Goal: Check status: Check status

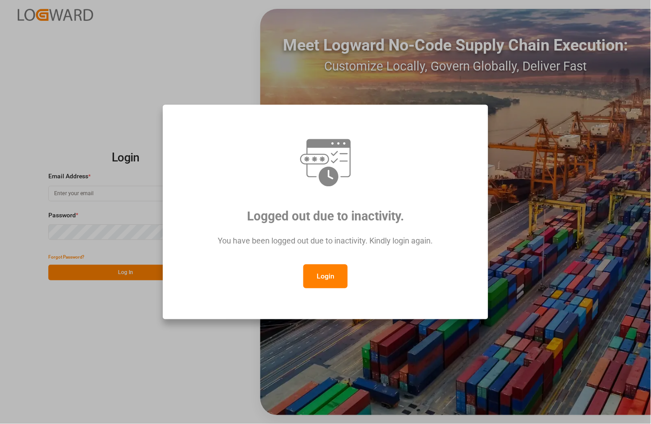
click at [318, 275] on button "Login" at bounding box center [325, 276] width 44 height 24
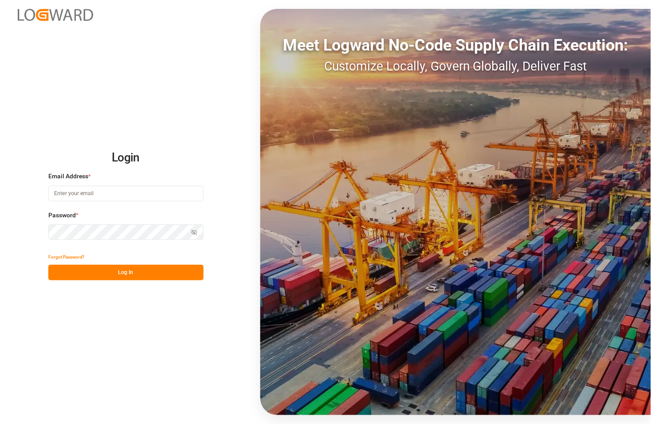
click at [117, 186] on input at bounding box center [125, 194] width 155 height 16
type input "[PERSON_NAME][EMAIL_ADDRESS][PERSON_NAME][DOMAIN_NAME]"
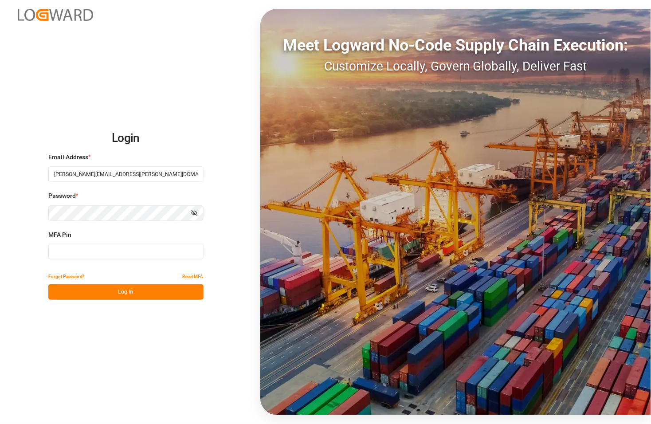
click at [130, 254] on input at bounding box center [125, 252] width 155 height 16
type input "9"
type input "858215"
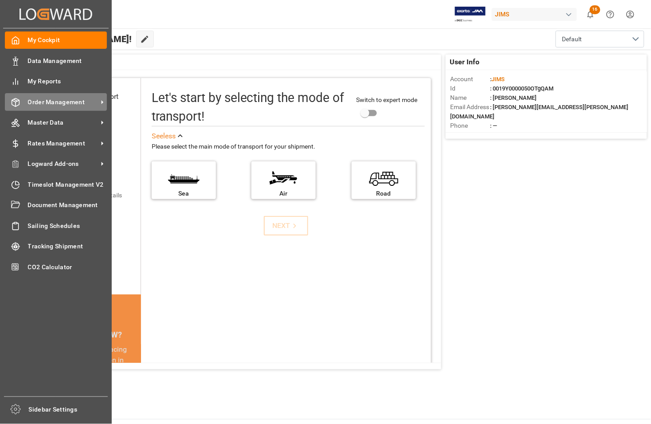
click at [44, 95] on div "Order Management Order Management" at bounding box center [56, 101] width 102 height 17
click at [45, 101] on span "Order Management" at bounding box center [63, 102] width 70 height 9
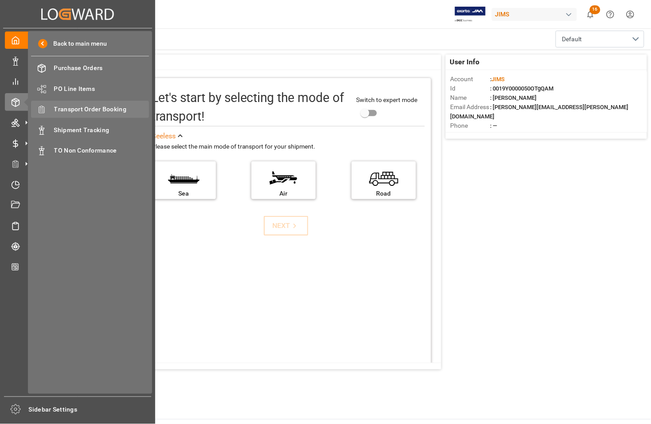
click at [100, 105] on span "Transport Order Booking" at bounding box center [101, 109] width 95 height 9
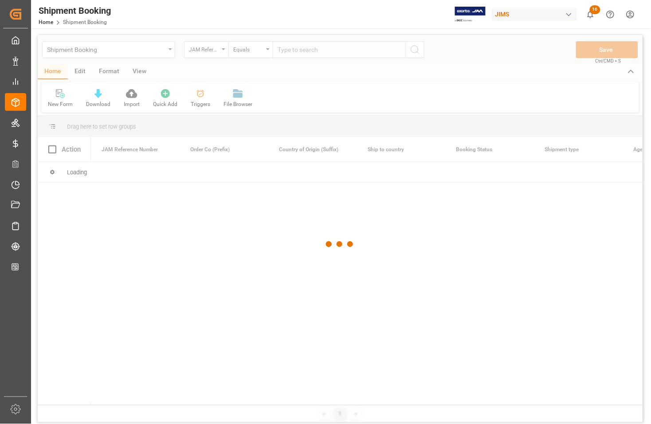
click at [289, 51] on div at bounding box center [340, 244] width 605 height 418
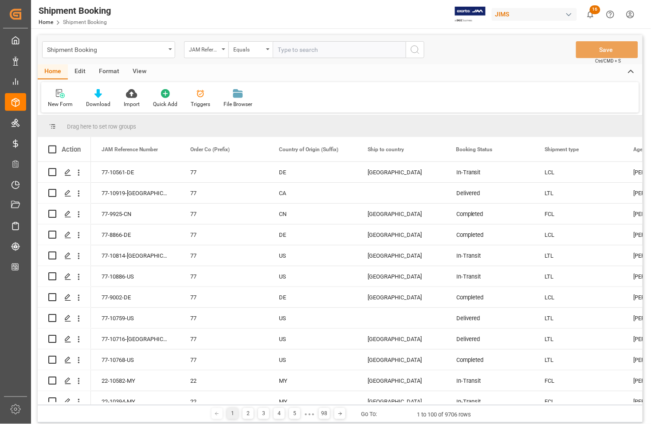
click at [288, 49] on input "text" at bounding box center [339, 49] width 133 height 17
type input "77-10097-CN"
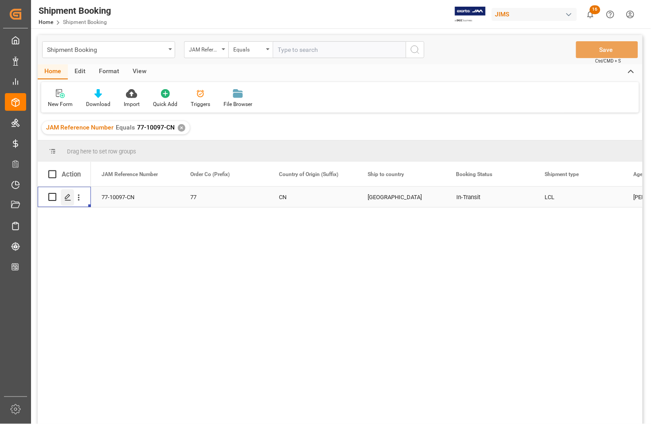
click at [65, 199] on polygon "Press SPACE to select this row." at bounding box center [67, 196] width 4 height 4
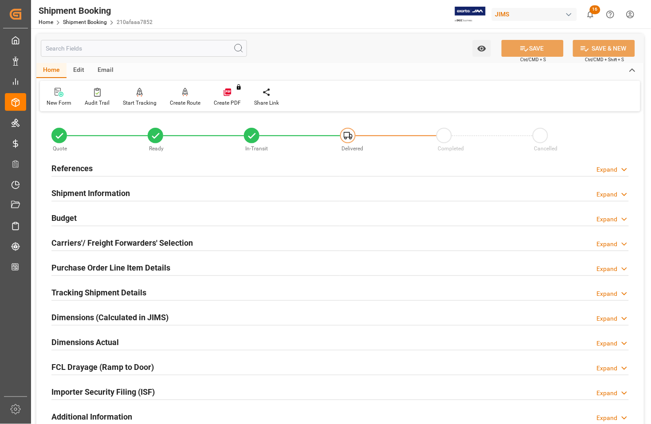
click at [65, 219] on h2 "Budget" at bounding box center [63, 218] width 25 height 12
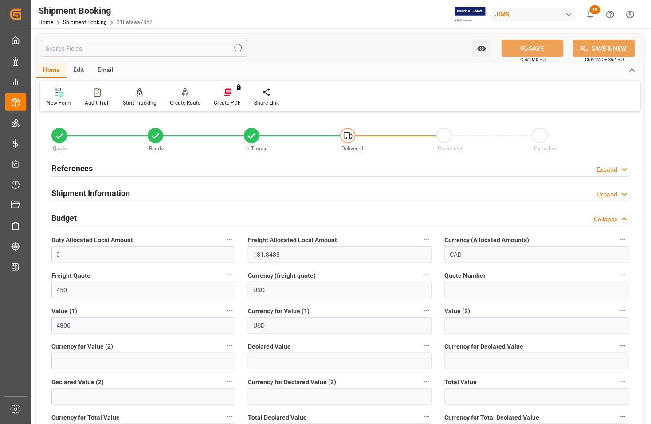
click at [65, 219] on h2 "Budget" at bounding box center [63, 218] width 25 height 12
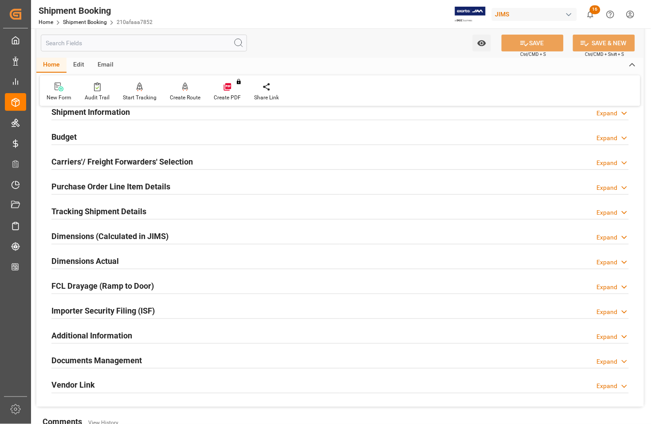
scroll to position [166, 0]
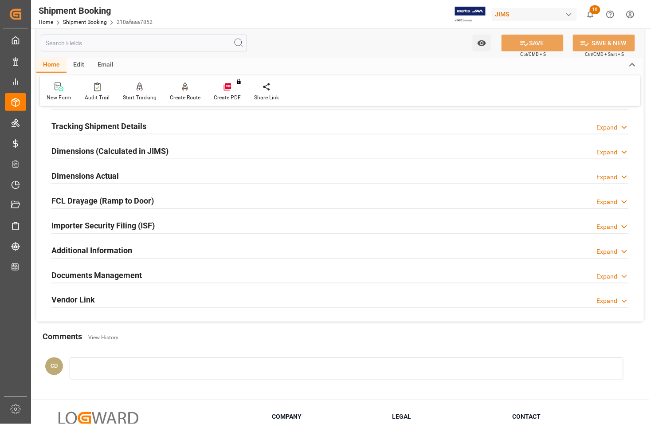
click at [94, 274] on h2 "Documents Management" at bounding box center [96, 275] width 90 height 12
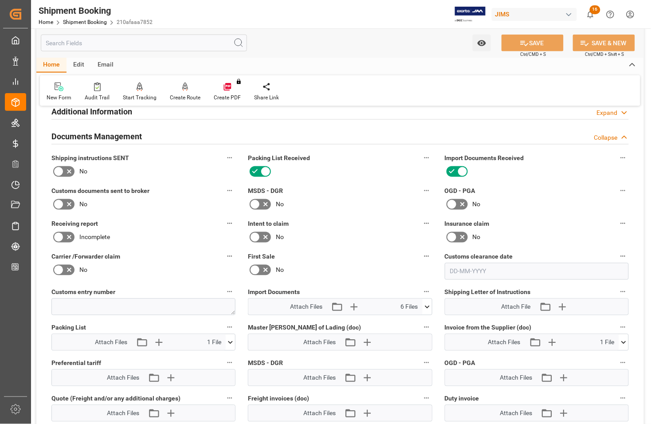
scroll to position [332, 0]
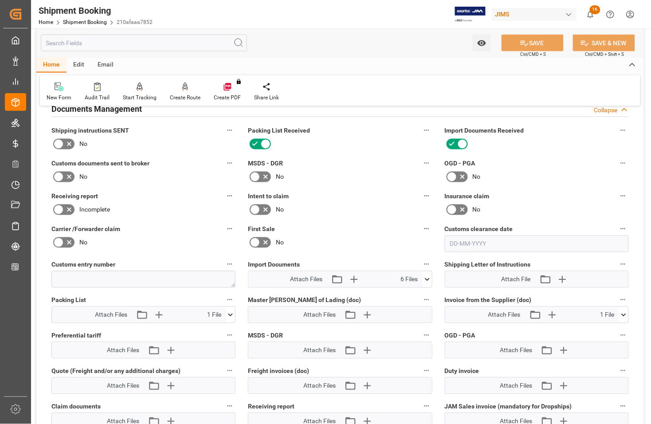
click at [426, 276] on icon at bounding box center [426, 279] width 9 height 9
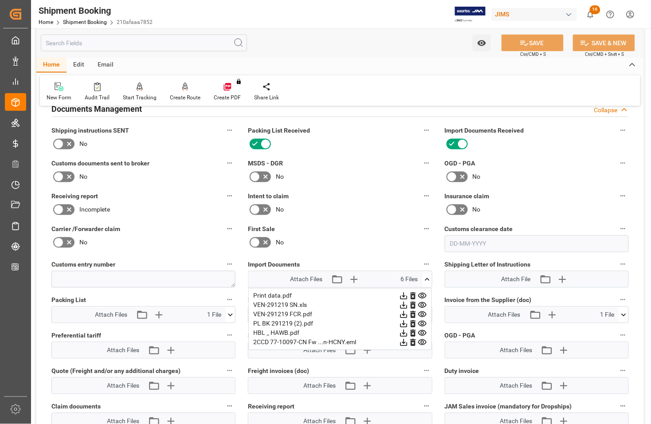
click at [426, 276] on icon at bounding box center [426, 279] width 9 height 9
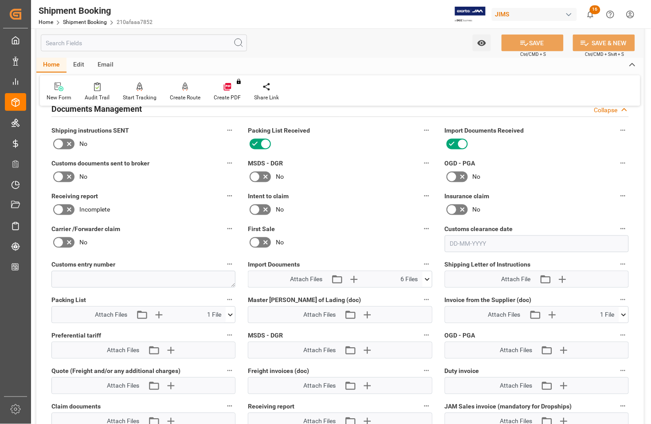
click at [426, 276] on icon at bounding box center [426, 279] width 9 height 9
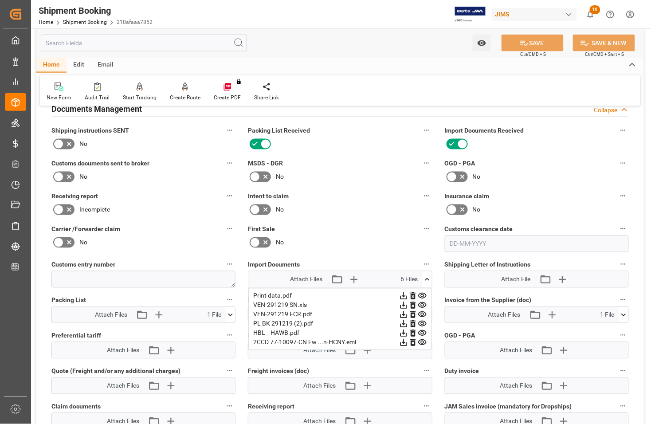
click at [426, 276] on icon at bounding box center [426, 279] width 9 height 9
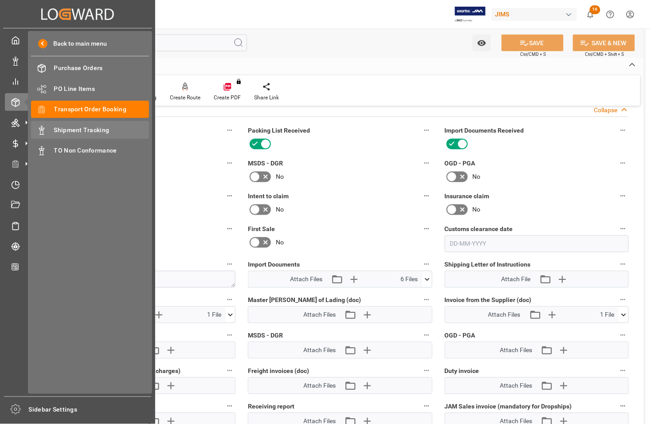
click at [64, 131] on span "Shipment Tracking" at bounding box center [101, 129] width 95 height 9
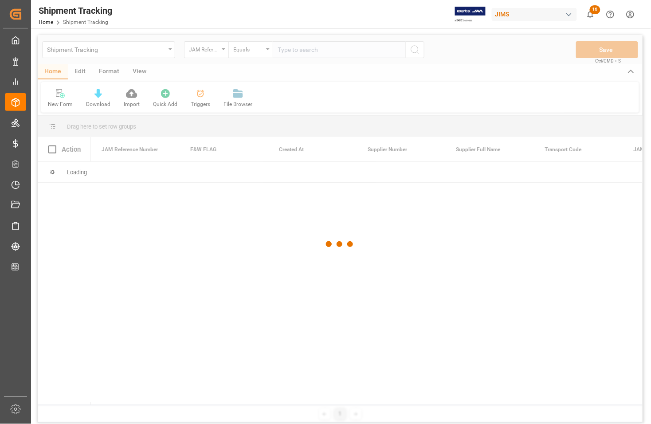
click at [304, 50] on div at bounding box center [340, 244] width 605 height 418
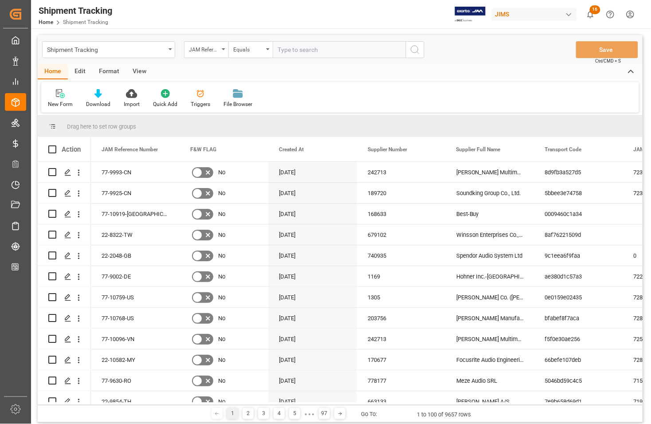
click at [304, 50] on input "text" at bounding box center [339, 49] width 133 height 17
type input "77-10097-CN"
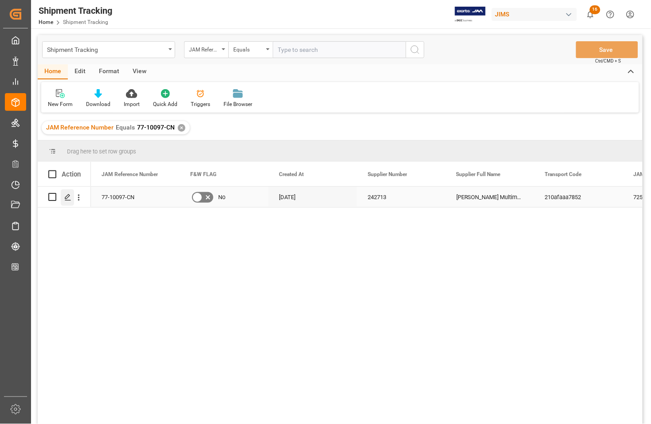
click at [66, 194] on icon "Press SPACE to select this row." at bounding box center [67, 197] width 7 height 7
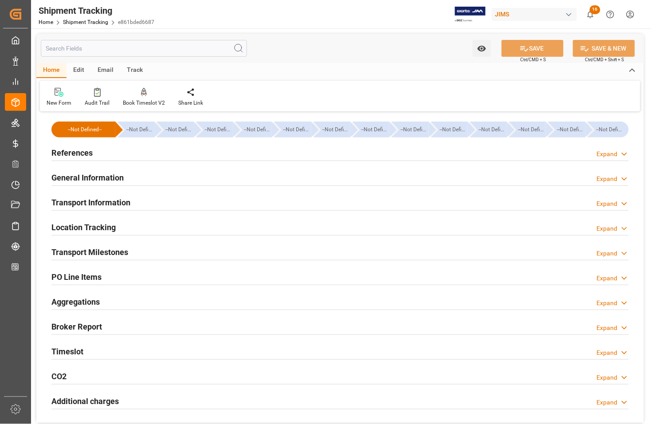
click at [98, 250] on h2 "Transport Milestones" at bounding box center [89, 252] width 77 height 12
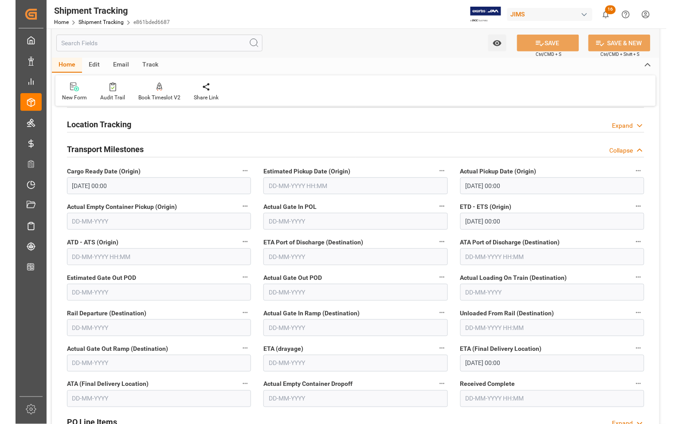
scroll to position [111, 0]
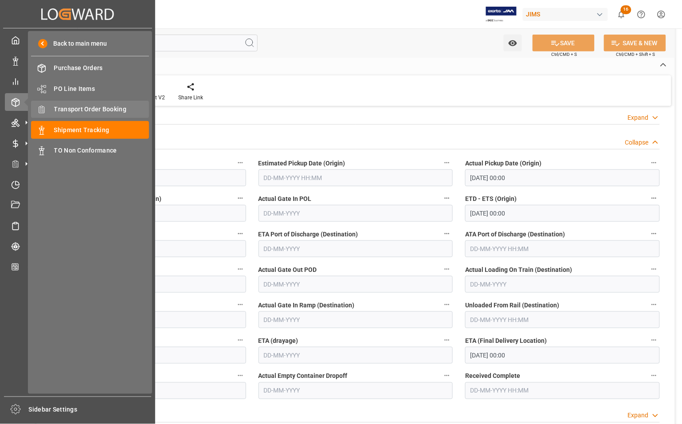
click at [78, 107] on span "Transport Order Booking" at bounding box center [101, 109] width 95 height 9
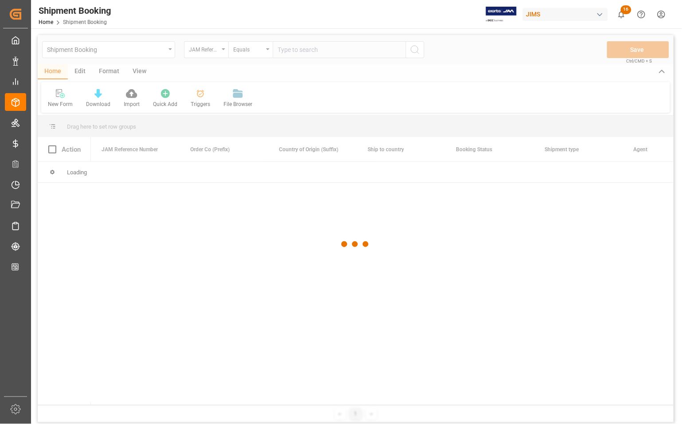
click at [317, 49] on div at bounding box center [356, 244] width 636 height 418
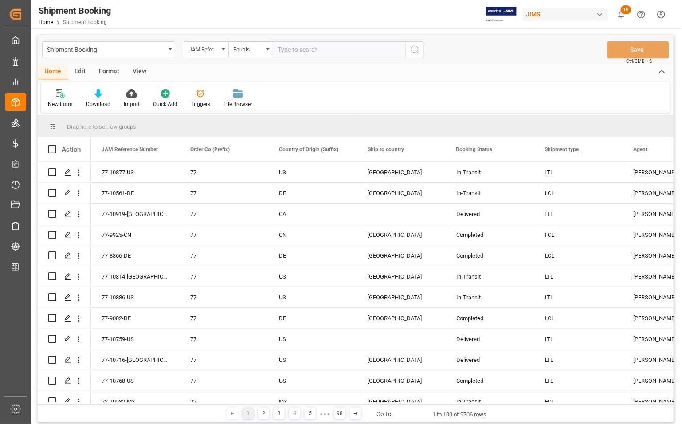
click at [306, 56] on input "text" at bounding box center [339, 49] width 133 height 17
type input "77-9891-CN"
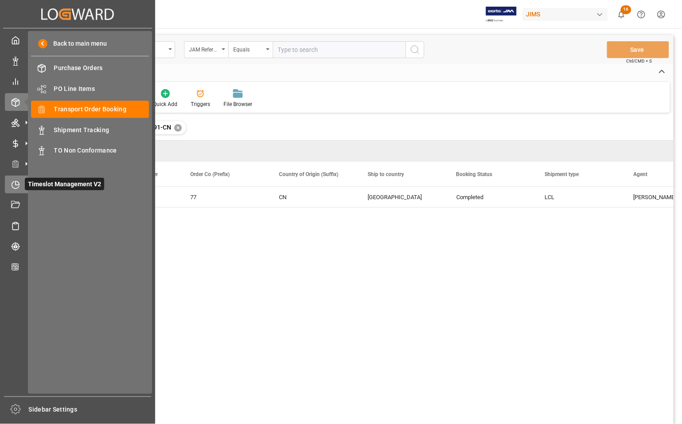
click at [14, 182] on icon at bounding box center [15, 184] width 9 height 9
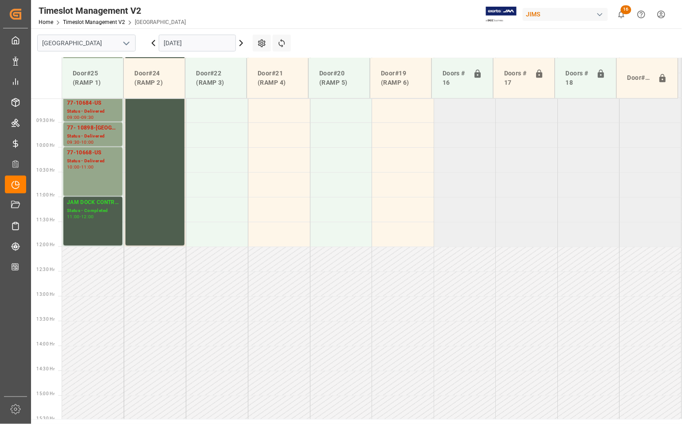
scroll to position [649, 0]
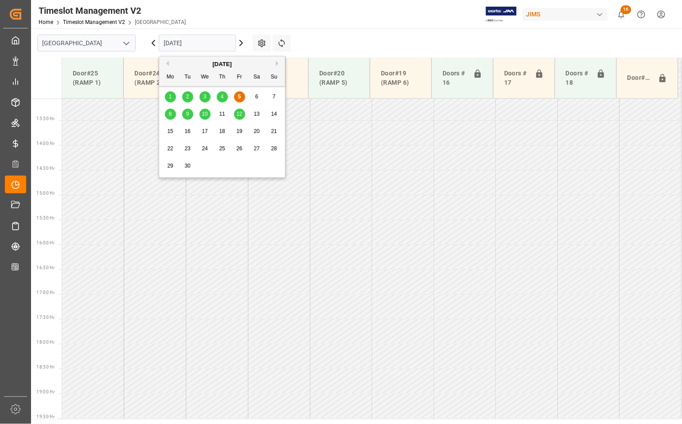
click at [174, 45] on input "[DATE]" at bounding box center [197, 43] width 77 height 17
click at [204, 114] on span "10" at bounding box center [205, 114] width 6 height 6
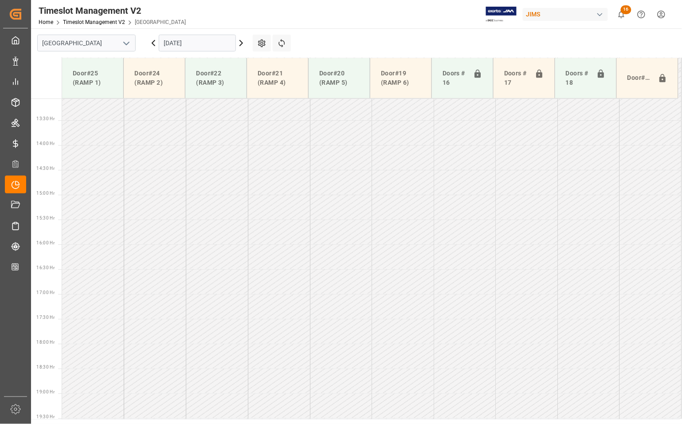
click at [182, 43] on input "[DATE]" at bounding box center [197, 43] width 77 height 17
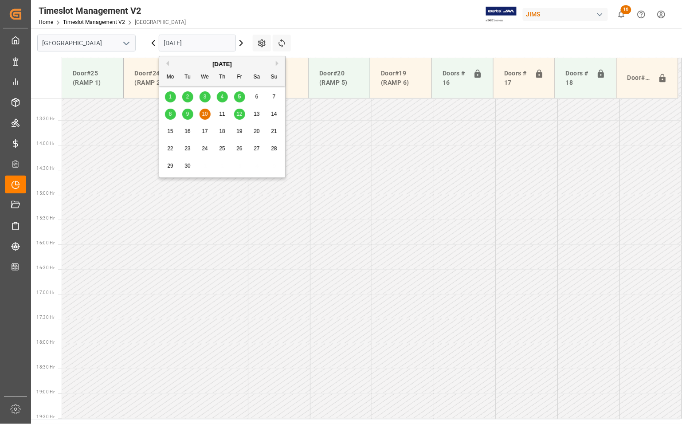
click at [220, 93] on div "4" at bounding box center [222, 97] width 11 height 11
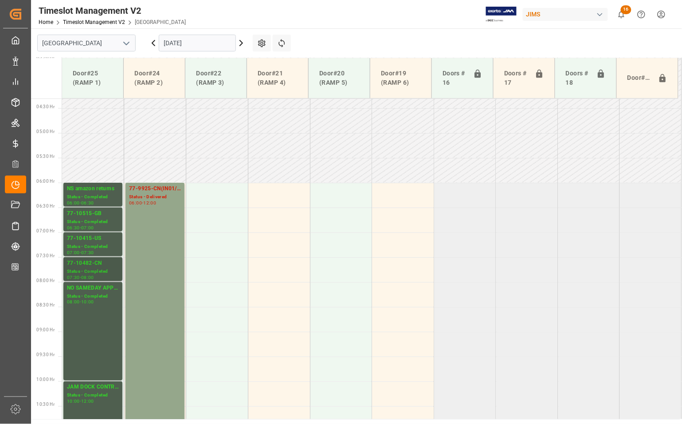
scroll to position [150, 0]
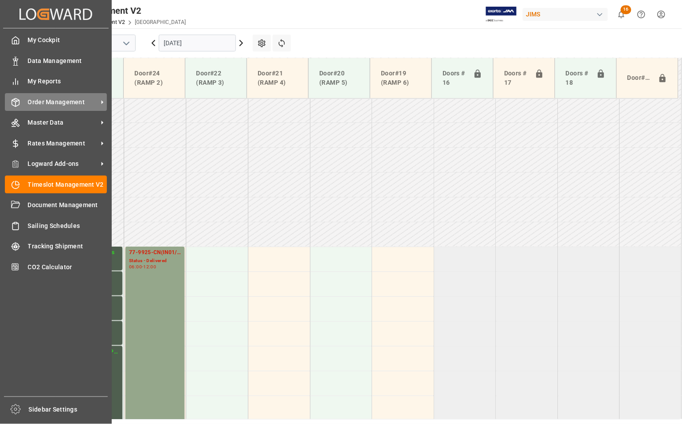
click at [43, 102] on span "Order Management" at bounding box center [63, 102] width 70 height 9
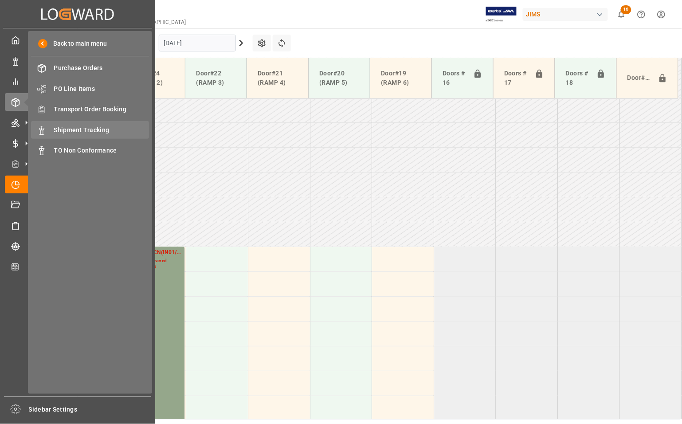
click at [65, 127] on span "Shipment Tracking" at bounding box center [101, 129] width 95 height 9
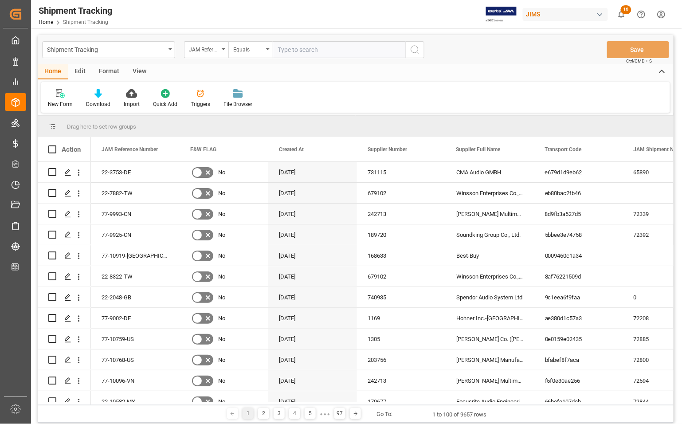
click at [313, 45] on input "text" at bounding box center [339, 49] width 133 height 17
type input "77-10515-GB"
click at [412, 50] on icon "search button" at bounding box center [415, 49] width 11 height 11
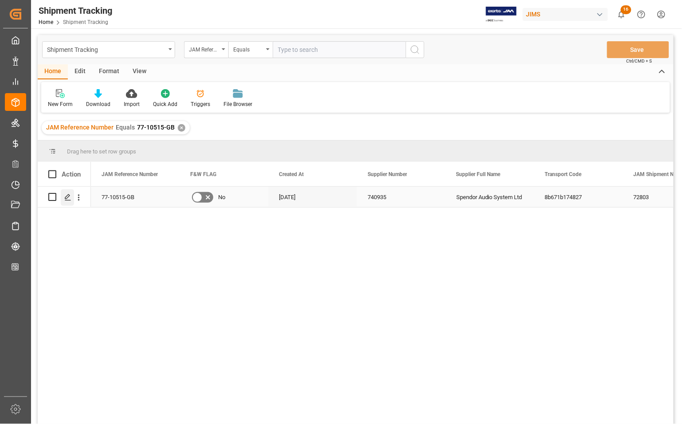
click at [65, 200] on icon "Press SPACE to select this row." at bounding box center [67, 197] width 7 height 7
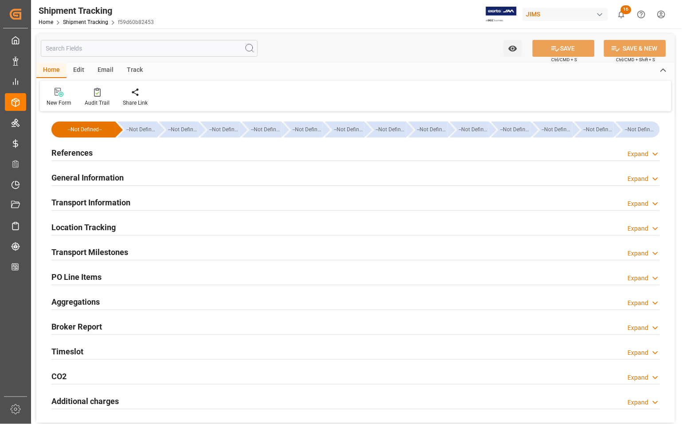
type input "[DATE] 00:00"
click at [76, 251] on h2 "Transport Milestones" at bounding box center [89, 252] width 77 height 12
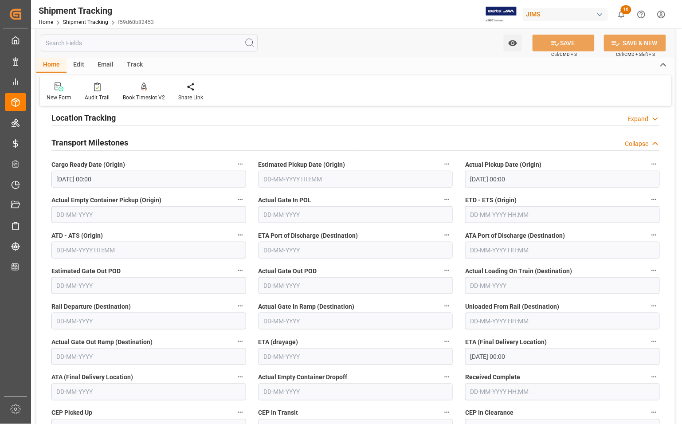
scroll to position [111, 0]
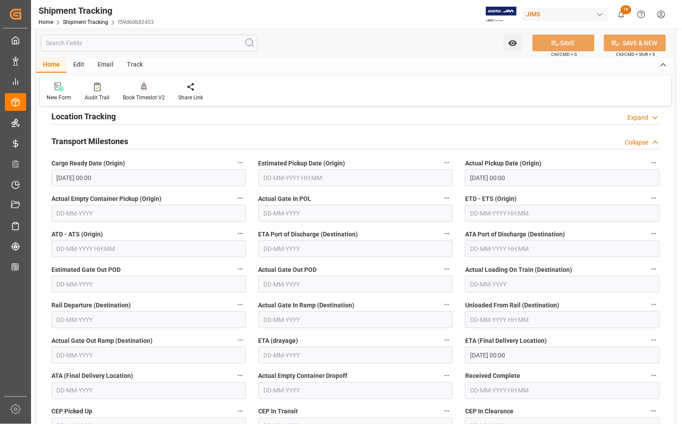
click at [95, 387] on input "text" at bounding box center [148, 390] width 195 height 17
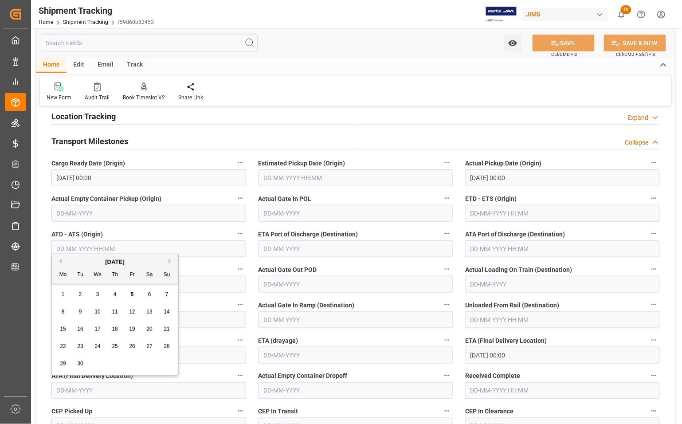
click at [477, 353] on input "[DATE] 00:00" at bounding box center [562, 355] width 195 height 17
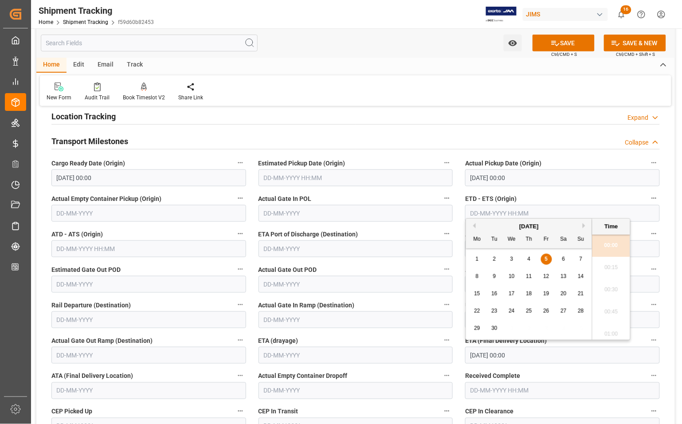
click at [529, 259] on span "4" at bounding box center [529, 259] width 3 height 6
type input "[DATE] 00:00"
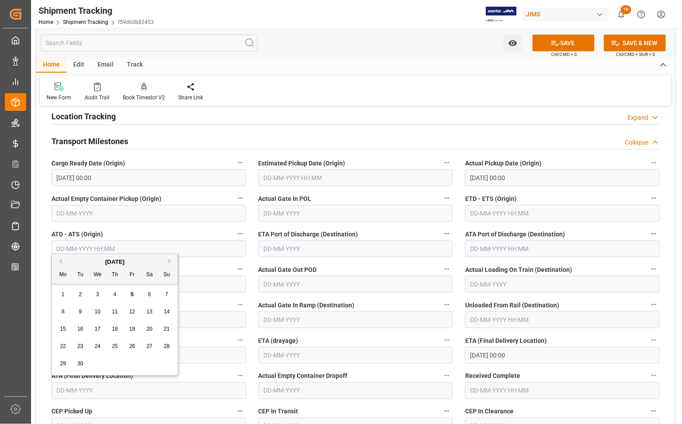
click at [100, 391] on input "text" at bounding box center [148, 390] width 195 height 17
click at [116, 295] on span "4" at bounding box center [114, 294] width 3 height 6
type input "[DATE]"
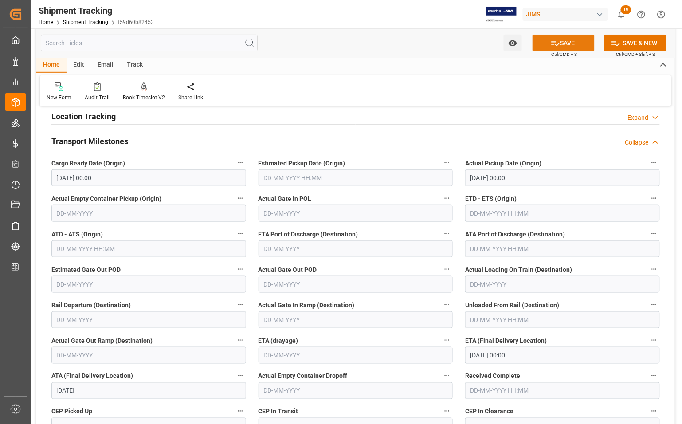
click at [571, 40] on button "SAVE" at bounding box center [563, 43] width 62 height 17
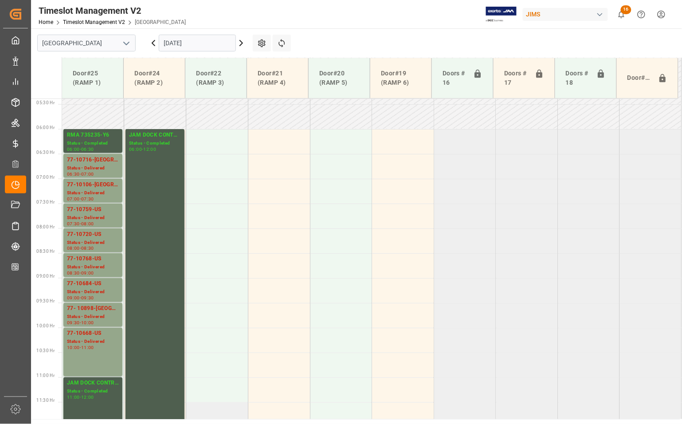
scroll to position [261, 0]
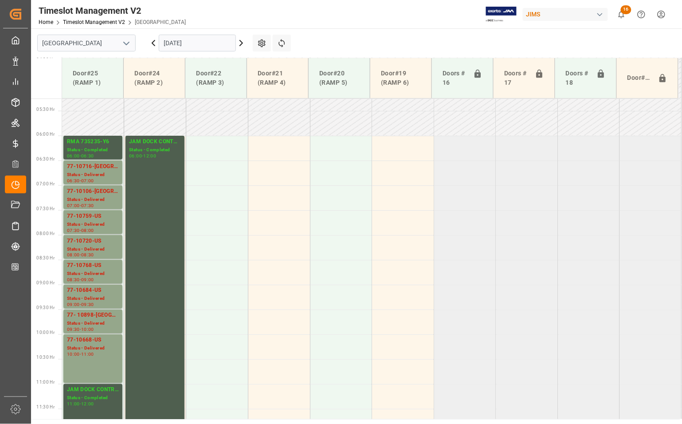
click at [184, 43] on input "[DATE]" at bounding box center [197, 43] width 77 height 17
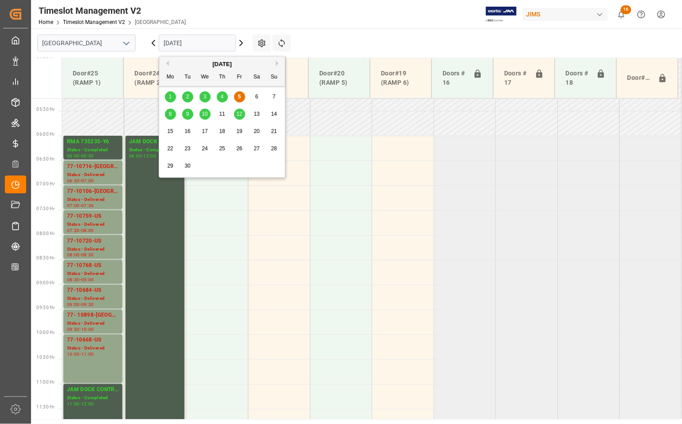
click at [223, 97] on span "4" at bounding box center [222, 97] width 3 height 6
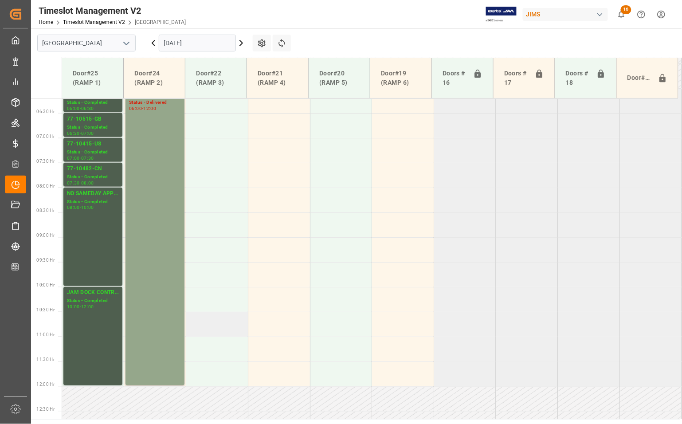
scroll to position [205, 0]
